Goal: Navigation & Orientation: Find specific page/section

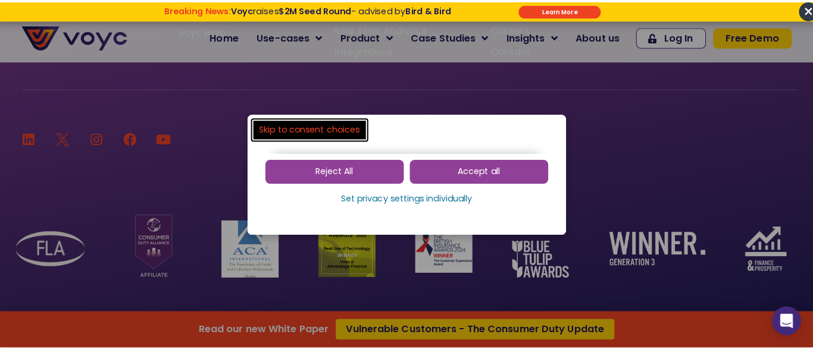
scroll to position [7983, 0]
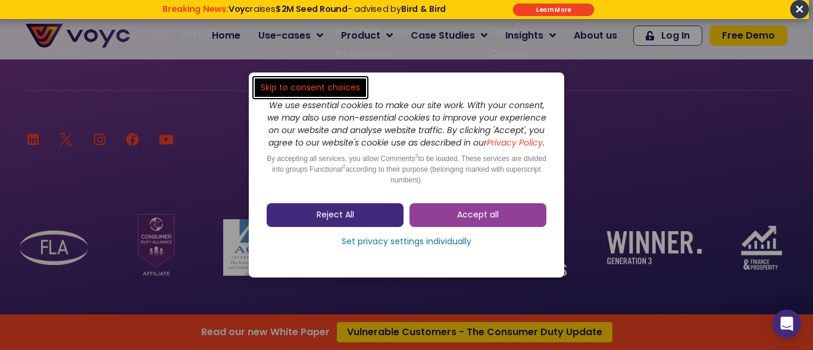
click at [364, 219] on link "Reject All" at bounding box center [335, 215] width 137 height 24
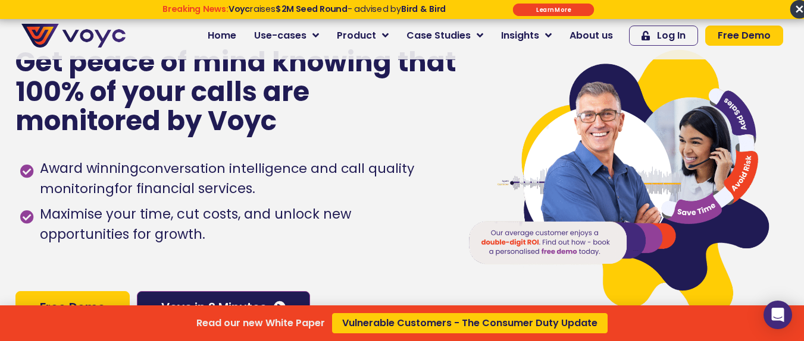
scroll to position [0, 0]
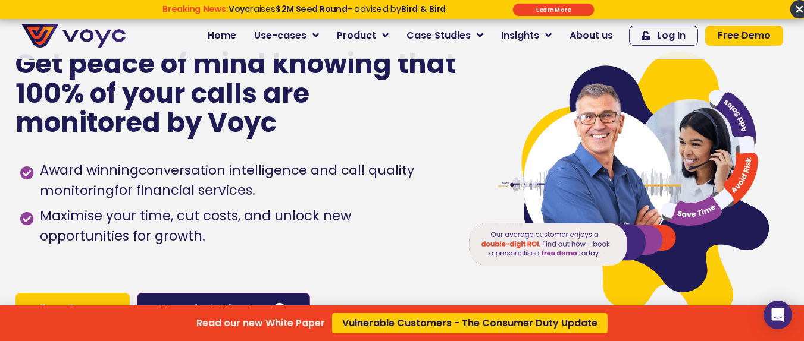
click at [237, 36] on div "Read our new White Paper Vulnerable Customers - The Consumer Duty Update" at bounding box center [402, 170] width 804 height 341
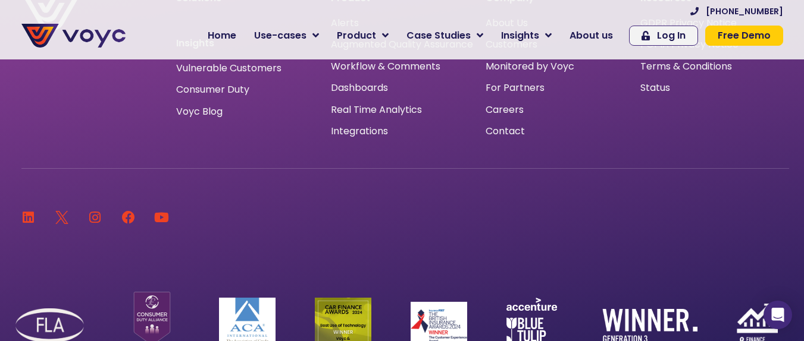
scroll to position [7778, 0]
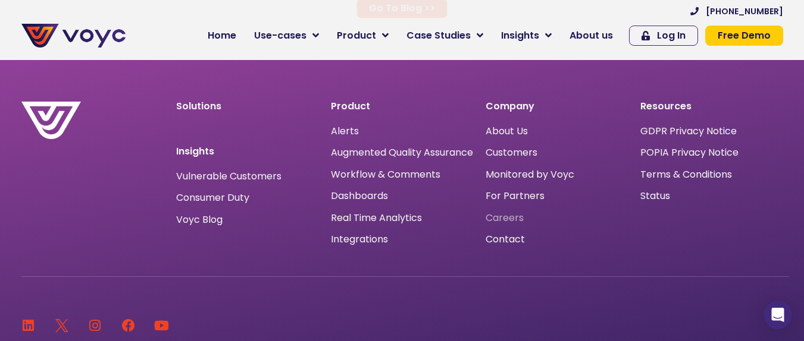
click at [498, 218] on span "Careers" at bounding box center [504, 218] width 38 height 0
